Goal: Entertainment & Leisure: Consume media (video, audio)

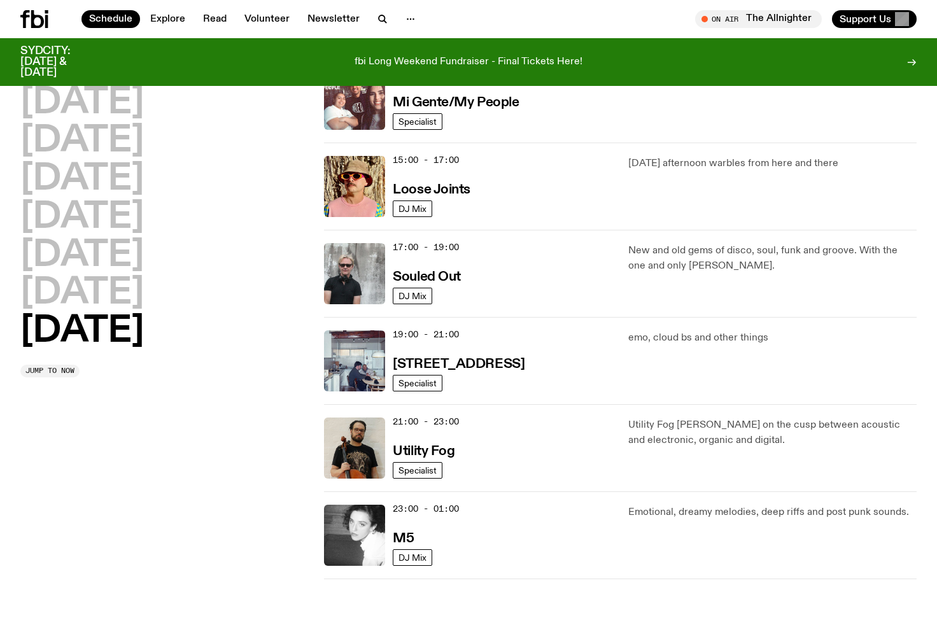
scroll to position [675, 0]
click at [360, 358] on img at bounding box center [354, 361] width 61 height 61
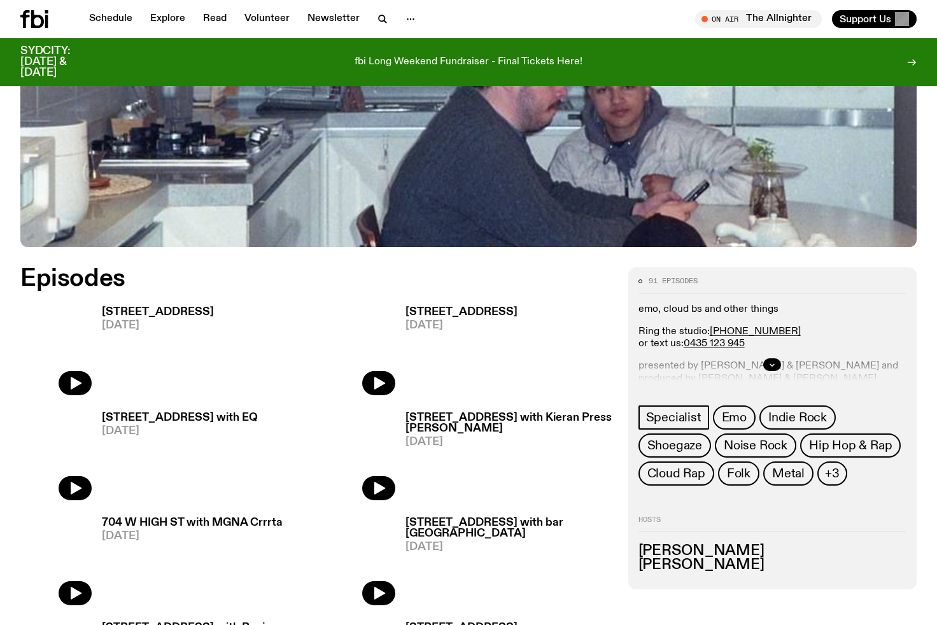
scroll to position [532, 0]
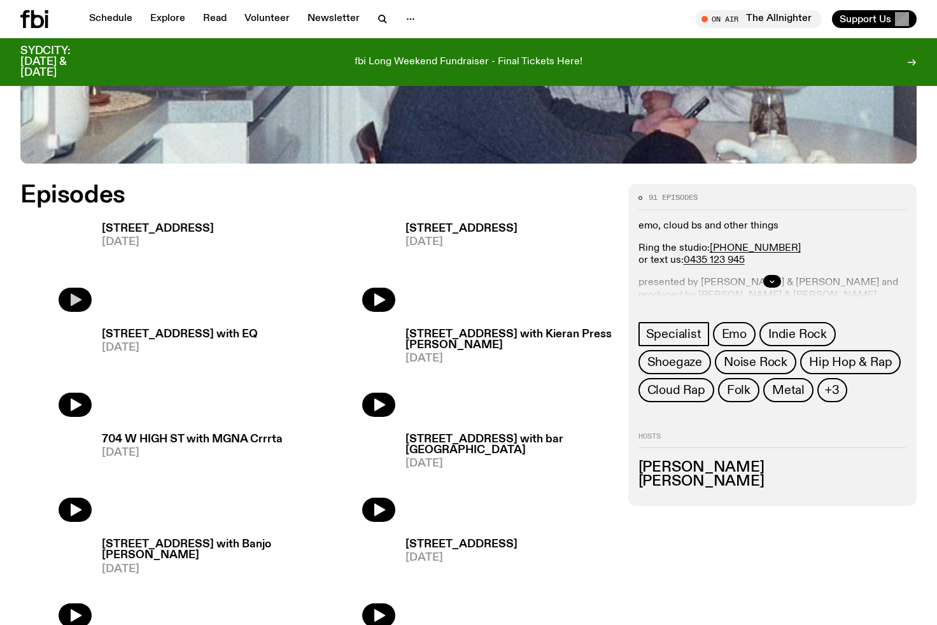
click at [75, 302] on icon "button" at bounding box center [76, 299] width 11 height 13
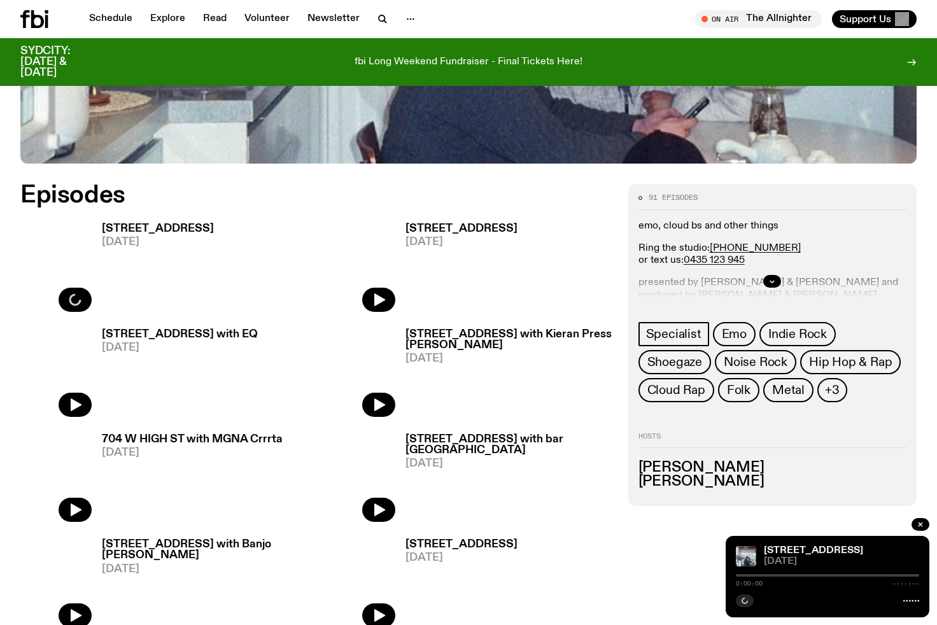
click at [169, 223] on h3 "[STREET_ADDRESS]" at bounding box center [158, 228] width 112 height 11
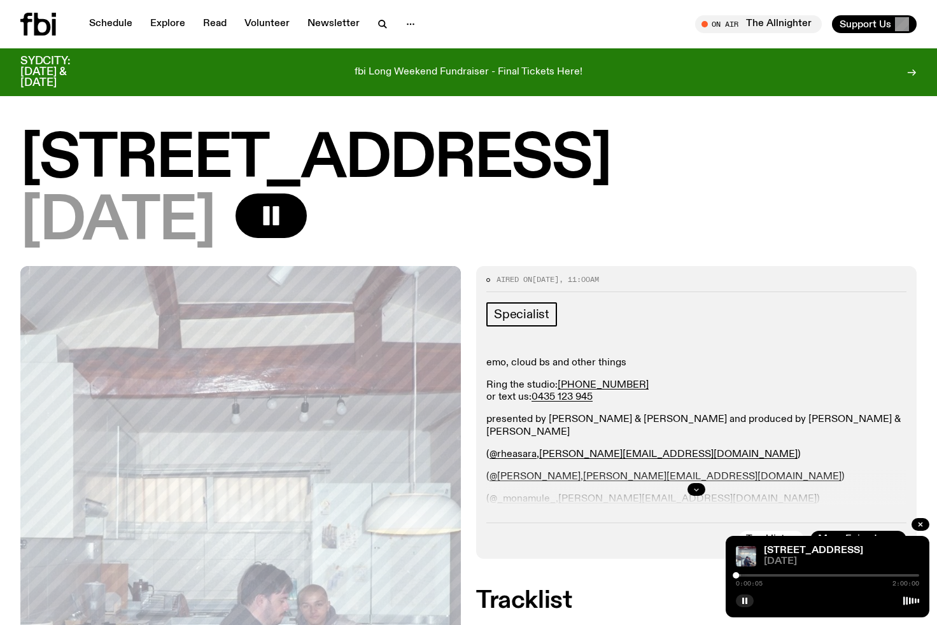
click at [698, 491] on icon "button" at bounding box center [697, 490] width 8 height 8
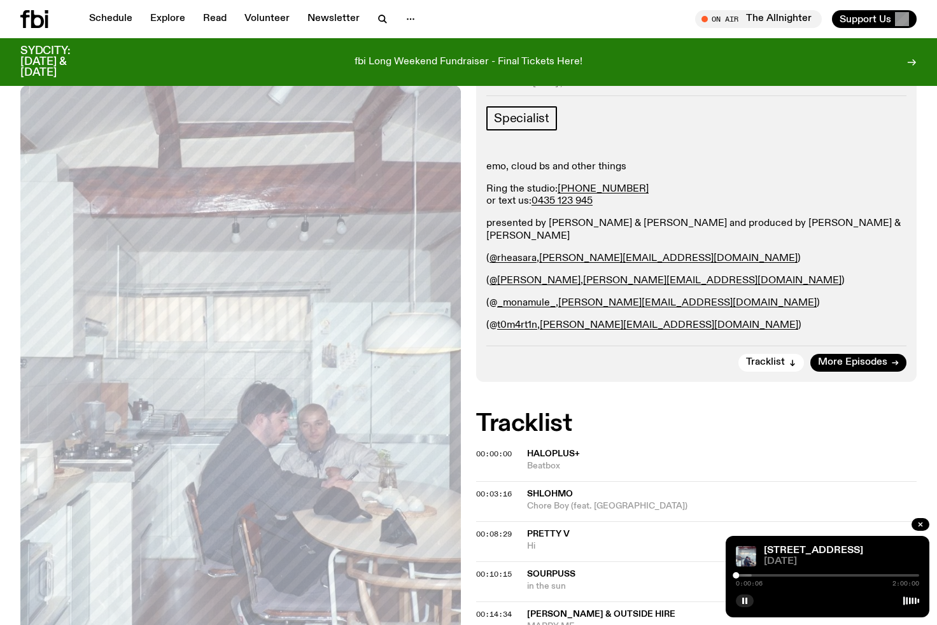
scroll to position [187, 0]
click at [737, 575] on div at bounding box center [736, 575] width 6 height 6
click at [738, 575] on div at bounding box center [738, 575] width 6 height 6
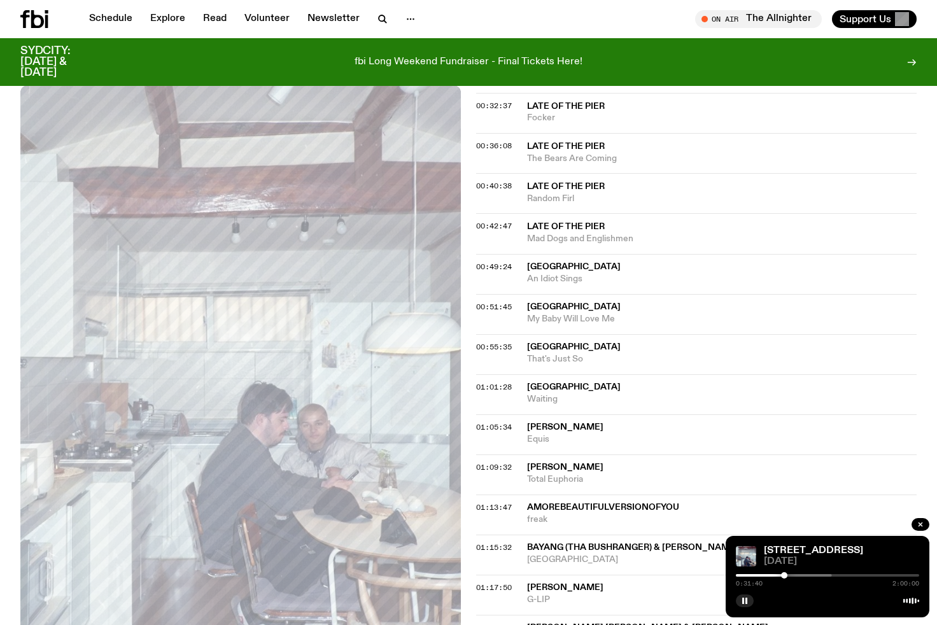
scroll to position [975, 0]
click at [500, 262] on span "00:49:24" at bounding box center [494, 267] width 36 height 10
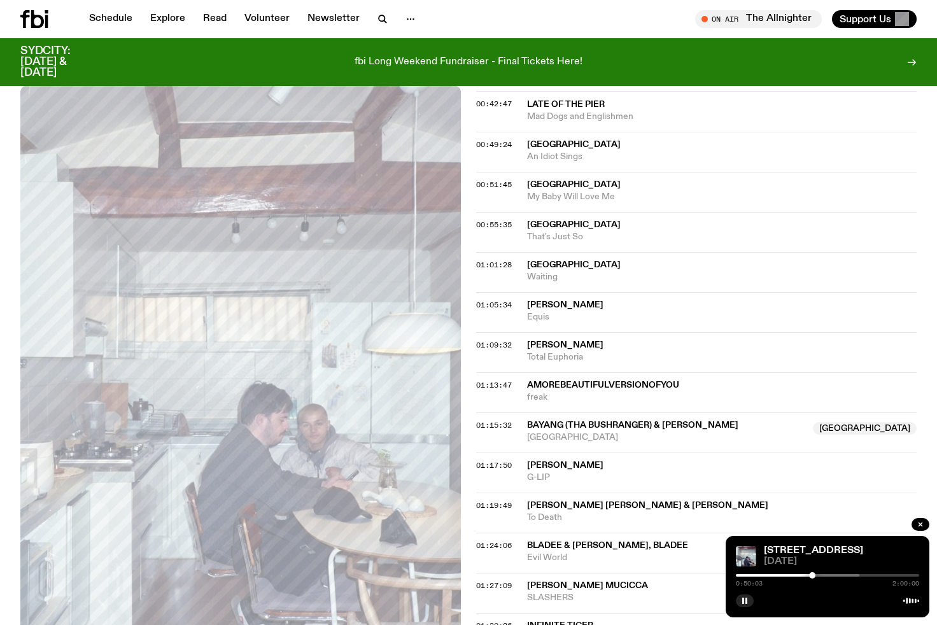
scroll to position [1098, 0]
click at [499, 219] on span "00:55:35" at bounding box center [494, 224] width 36 height 10
click at [495, 139] on span "00:49:24" at bounding box center [494, 144] width 36 height 10
click at [810, 575] on div at bounding box center [810, 575] width 6 height 6
click at [808, 575] on div at bounding box center [808, 575] width 6 height 6
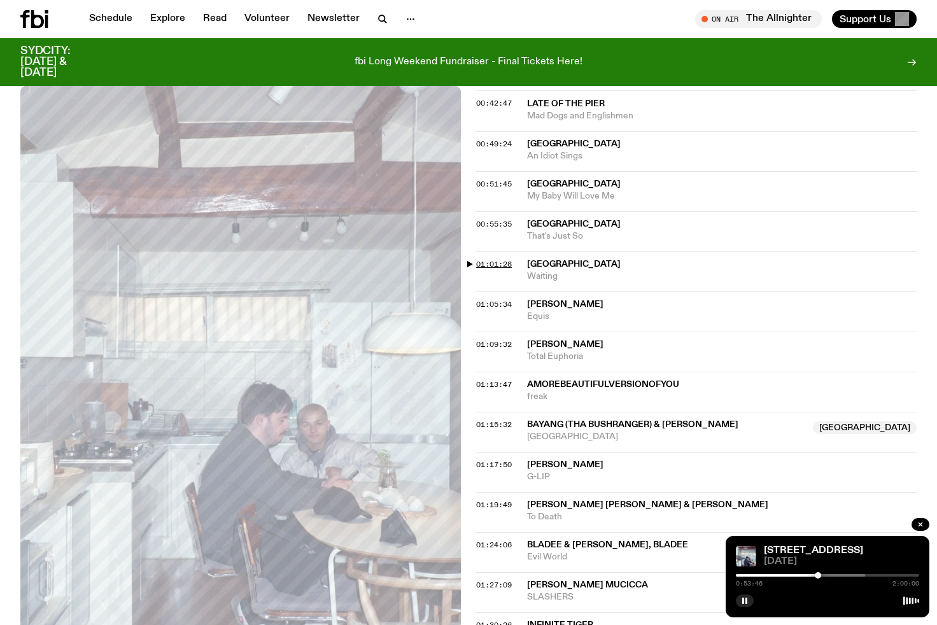
click at [496, 259] on span "01:01:28" at bounding box center [494, 264] width 36 height 10
click at [497, 299] on span "01:05:34" at bounding box center [494, 304] width 36 height 10
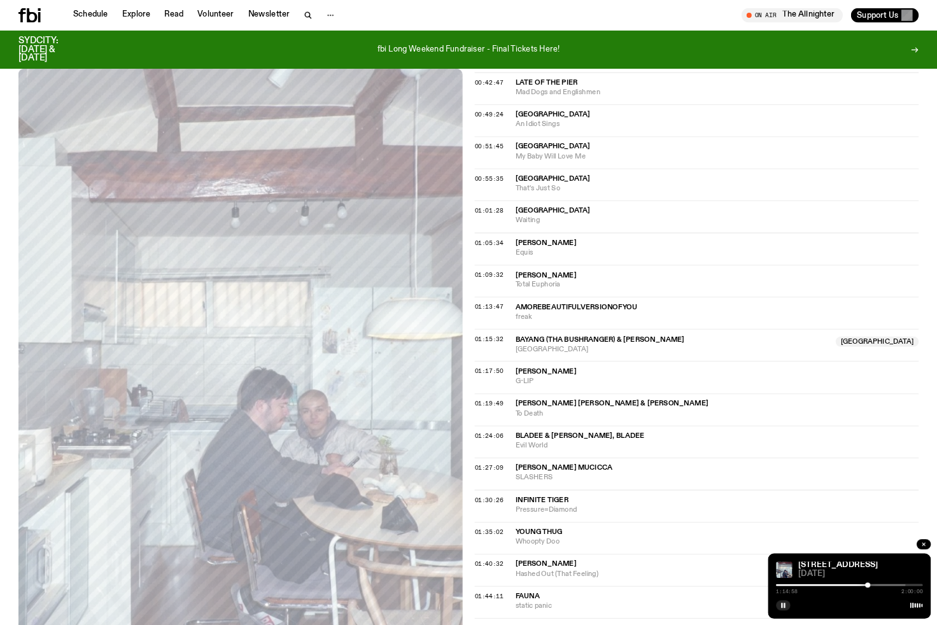
scroll to position [1099, 0]
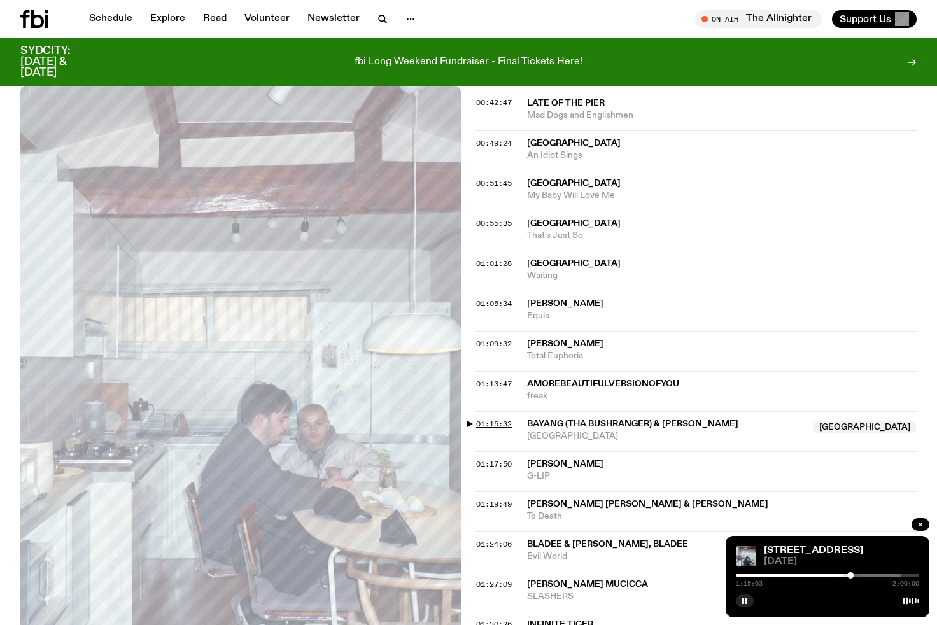
click at [497, 419] on span "01:15:32" at bounding box center [494, 424] width 36 height 10
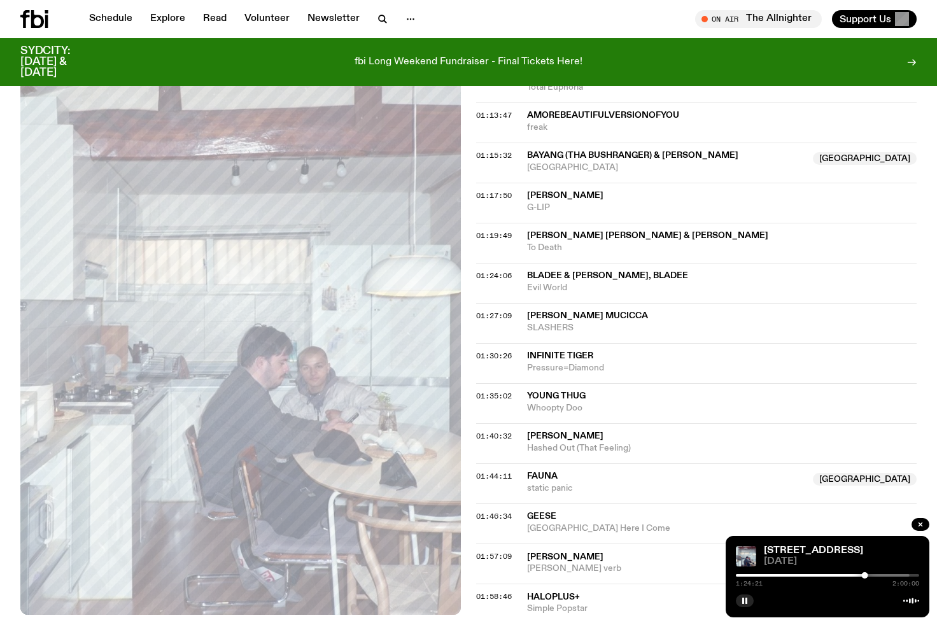
scroll to position [1367, 0]
click at [496, 311] on span "01:27:09" at bounding box center [494, 316] width 36 height 10
click at [491, 431] on span "01:40:32" at bounding box center [494, 436] width 36 height 10
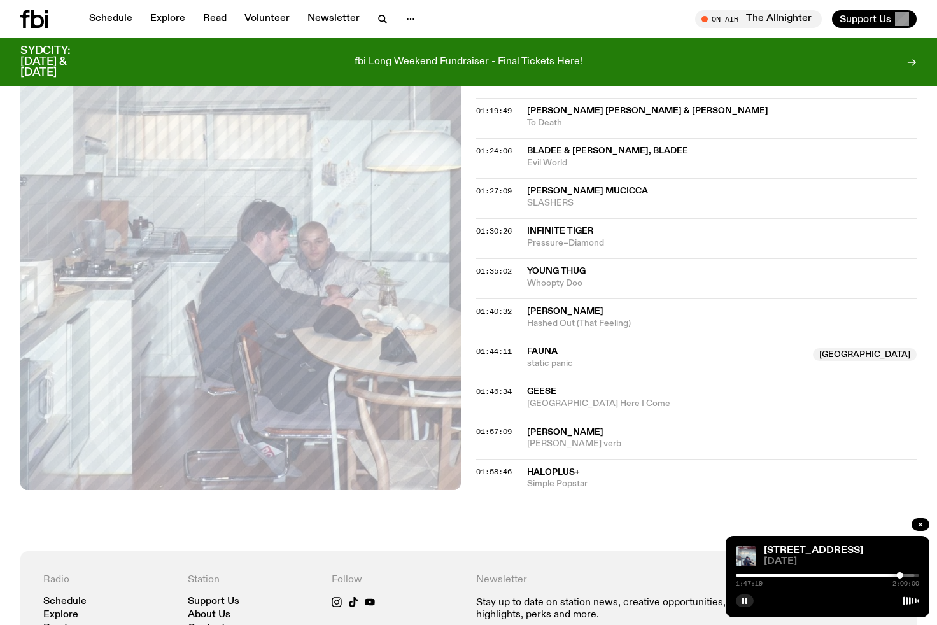
scroll to position [1493, 0]
click at [497, 466] on span "01:58:46" at bounding box center [494, 471] width 36 height 10
click at [920, 525] on icon "button" at bounding box center [921, 525] width 4 height 4
